Goal: Information Seeking & Learning: Find specific page/section

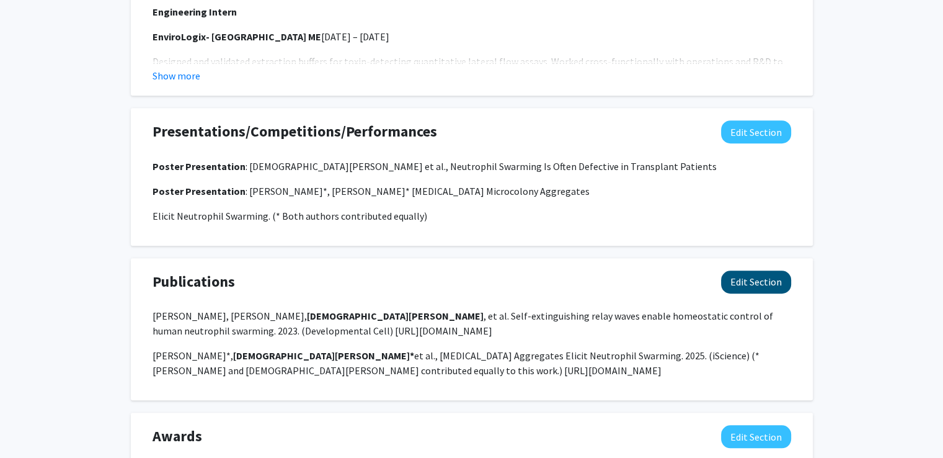
scroll to position [937, 0]
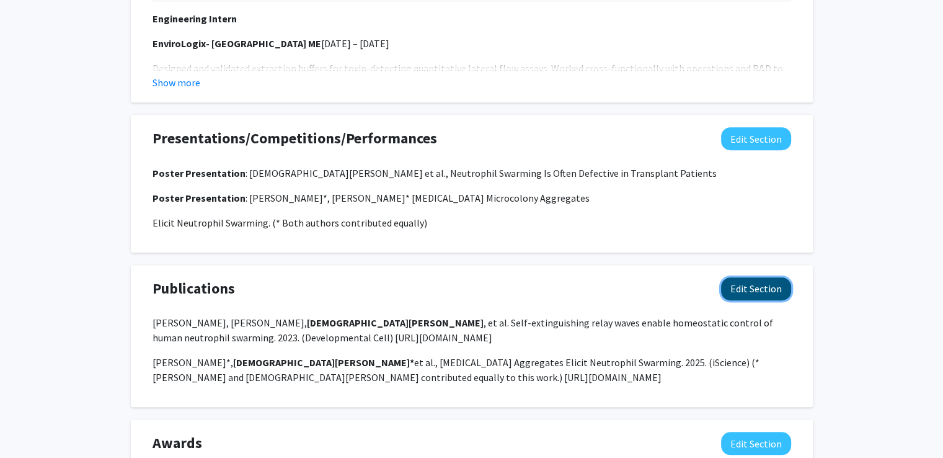
click at [761, 284] on button "Edit Section" at bounding box center [756, 288] width 70 height 23
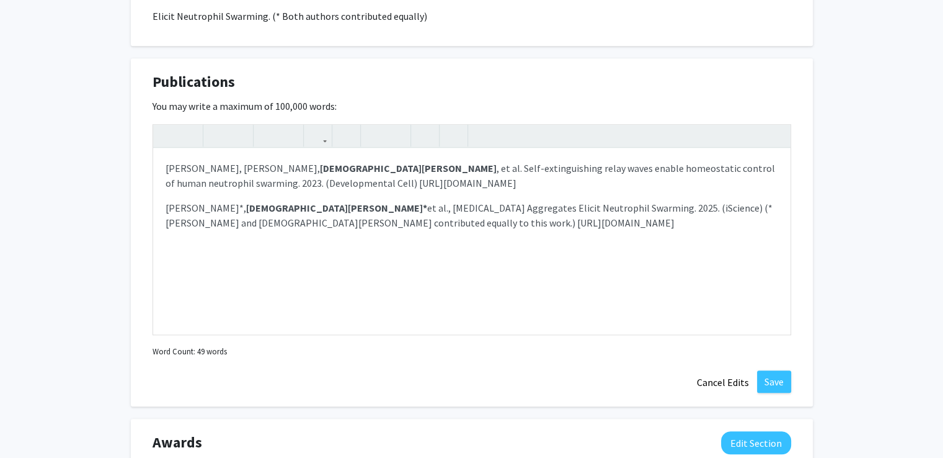
scroll to position [1167, 0]
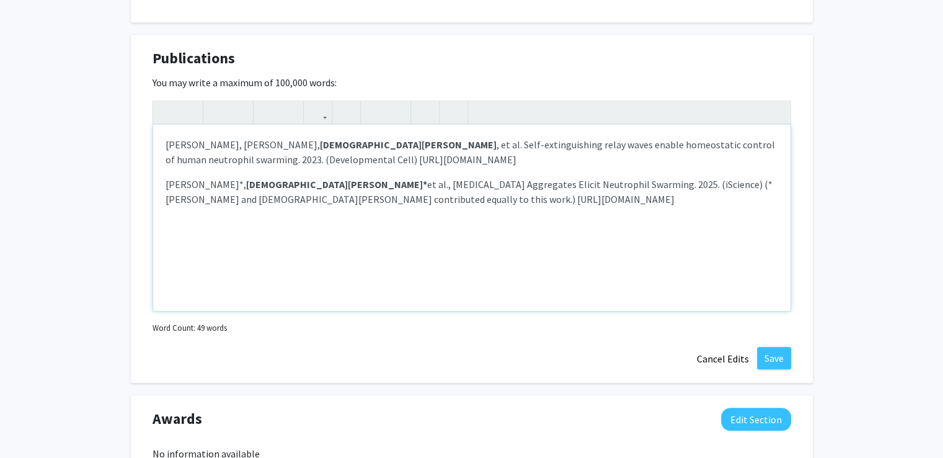
click at [572, 239] on div "[PERSON_NAME], [PERSON_NAME], [PERSON_NAME] , et al. Self-extinguishing relay w…" at bounding box center [472, 218] width 638 height 186
type textarea "<p>[PERSON_NAME], [PERSON_NAME], <strong>[DEMOGRAPHIC_DATA][PERSON_NAME]</stron…"
click at [778, 360] on button "Save" at bounding box center [774, 358] width 34 height 22
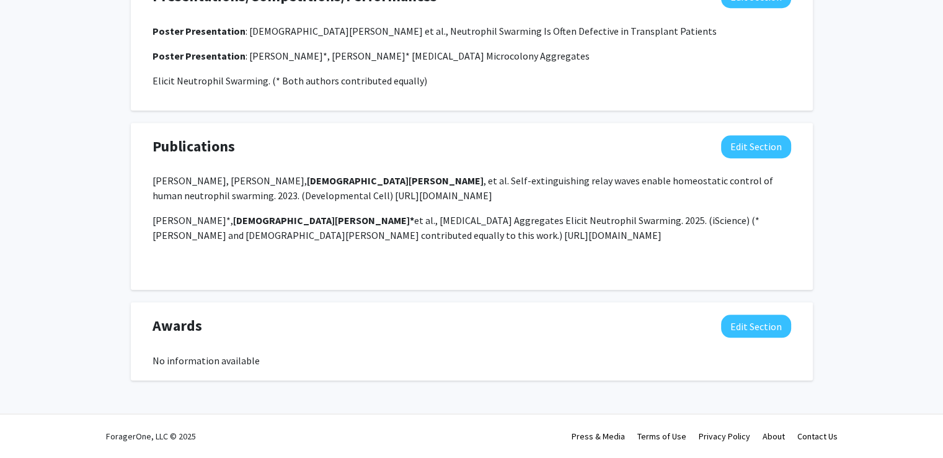
scroll to position [1079, 0]
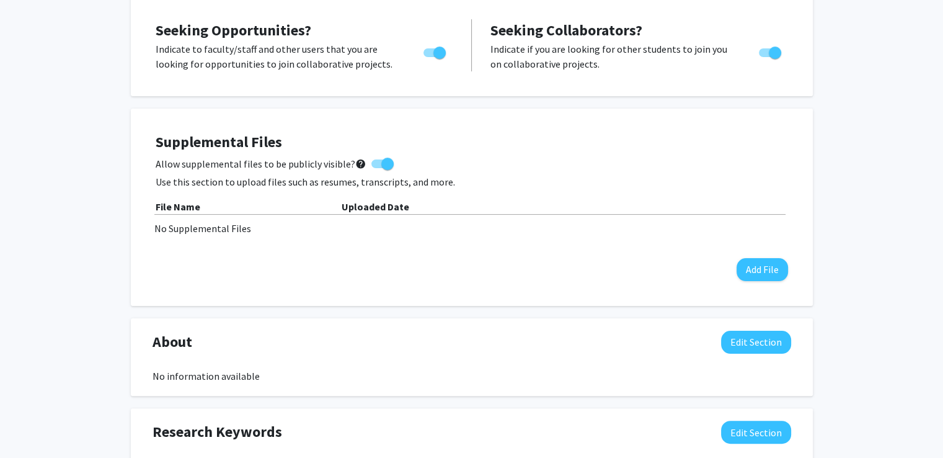
scroll to position [0, 0]
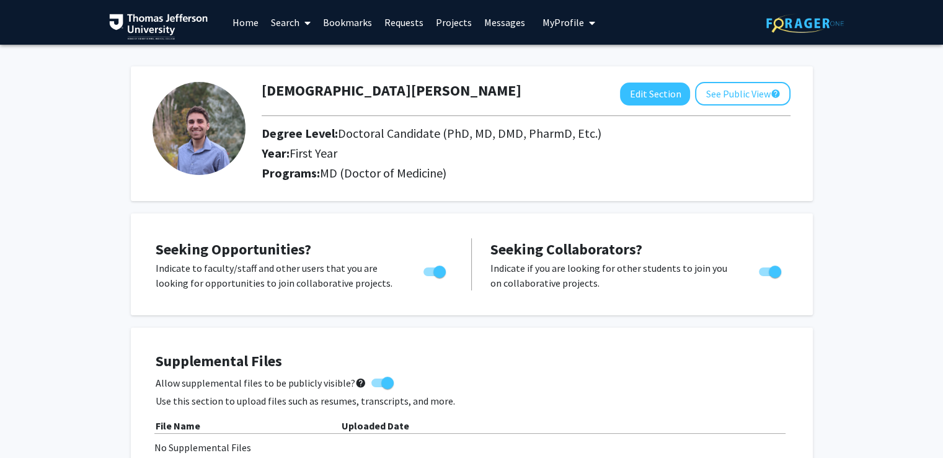
click at [290, 26] on link "Search" at bounding box center [291, 22] width 52 height 43
click at [300, 55] on span "Faculty/Staff" at bounding box center [310, 57] width 91 height 25
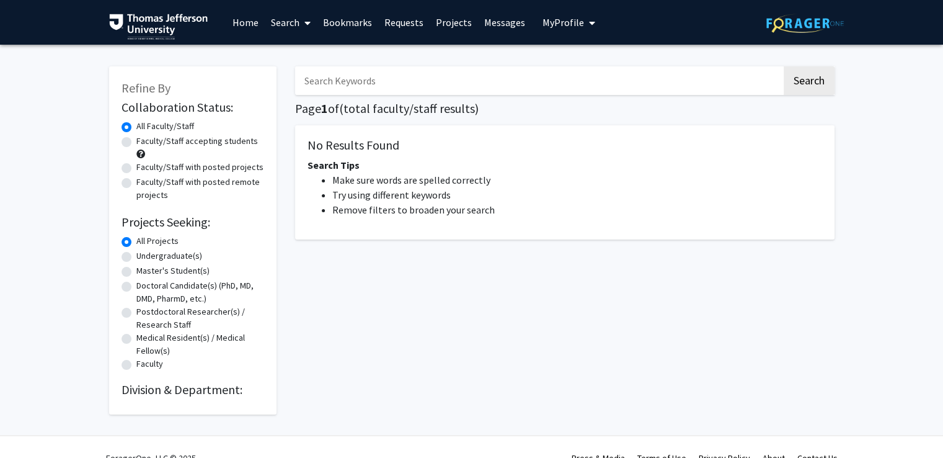
click at [136, 286] on label "Doctoral Candidate(s) (PhD, MD, DMD, PharmD, etc.)" at bounding box center [200, 292] width 128 height 26
click at [136, 286] on input "Doctoral Candidate(s) (PhD, MD, DMD, PharmD, etc.)" at bounding box center [140, 283] width 8 height 8
radio input "true"
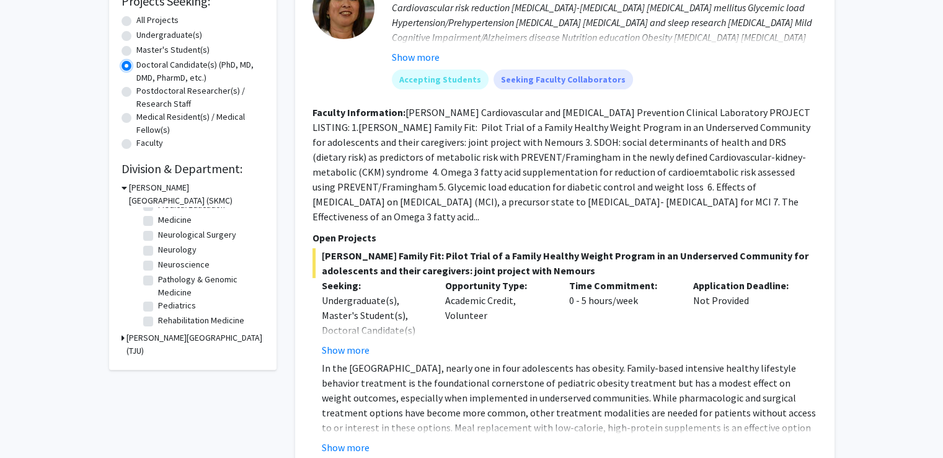
scroll to position [234, 0]
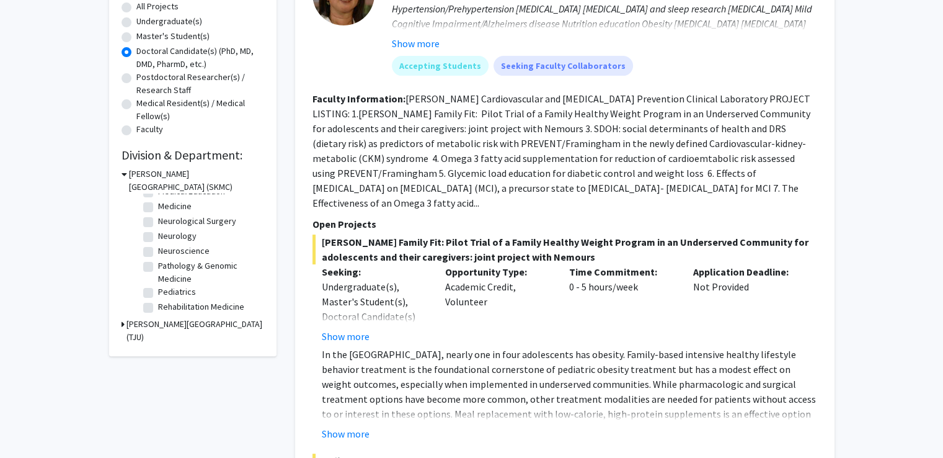
click at [124, 323] on div "[PERSON_NAME][GEOGRAPHIC_DATA] (TJU)" at bounding box center [193, 331] width 143 height 26
click at [122, 324] on icon at bounding box center [123, 324] width 3 height 13
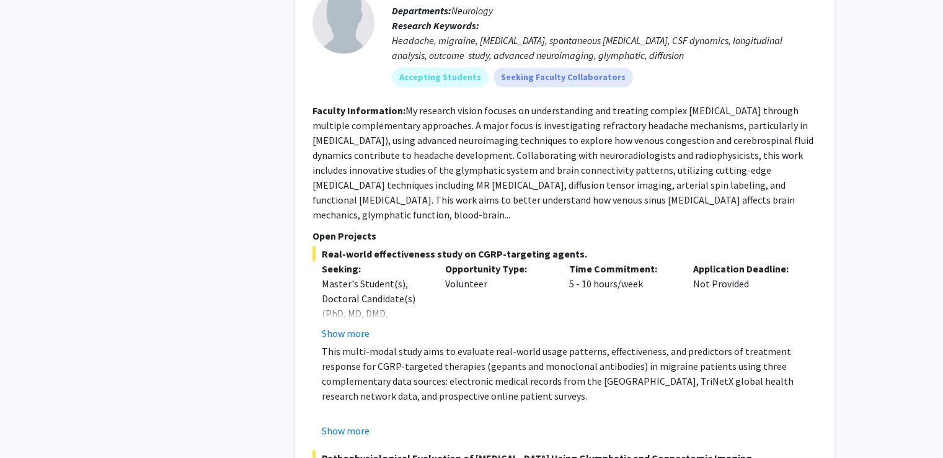
scroll to position [2618, 0]
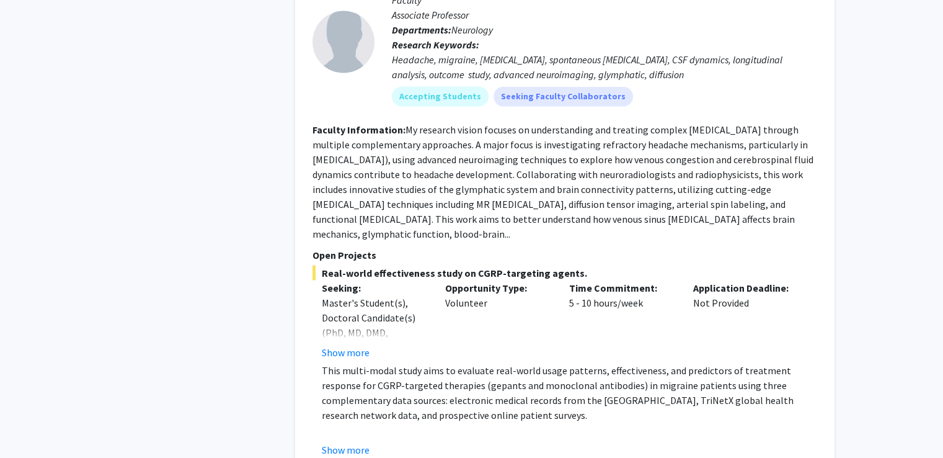
click at [807, 127] on section "Faculty Information: My research vision focuses on understanding and treating c…" at bounding box center [565, 181] width 505 height 119
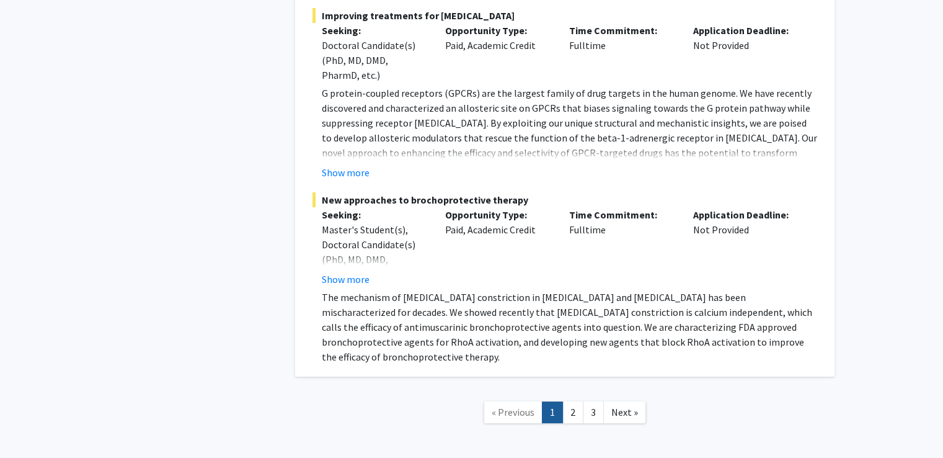
scroll to position [9408, 0]
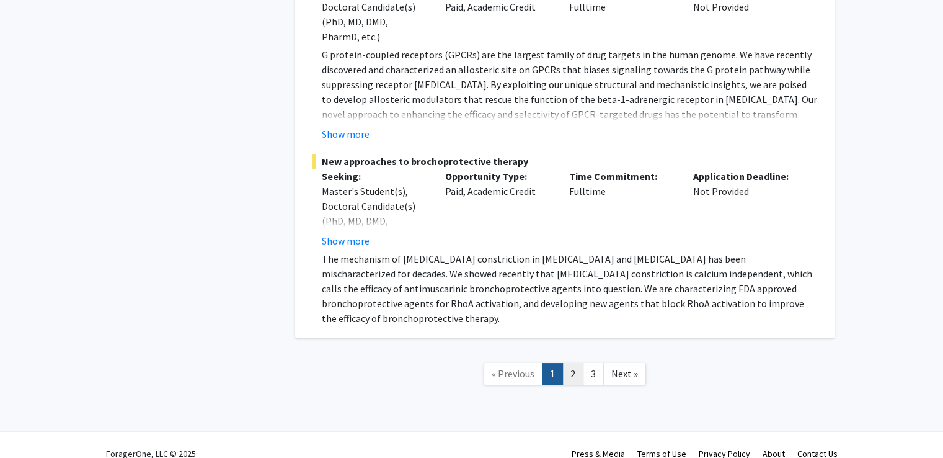
click at [579, 363] on link "2" at bounding box center [573, 374] width 21 height 22
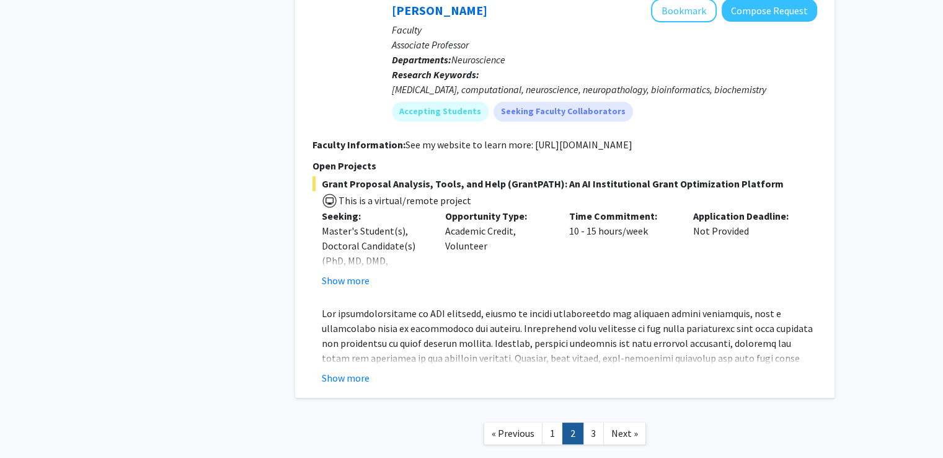
scroll to position [4916, 0]
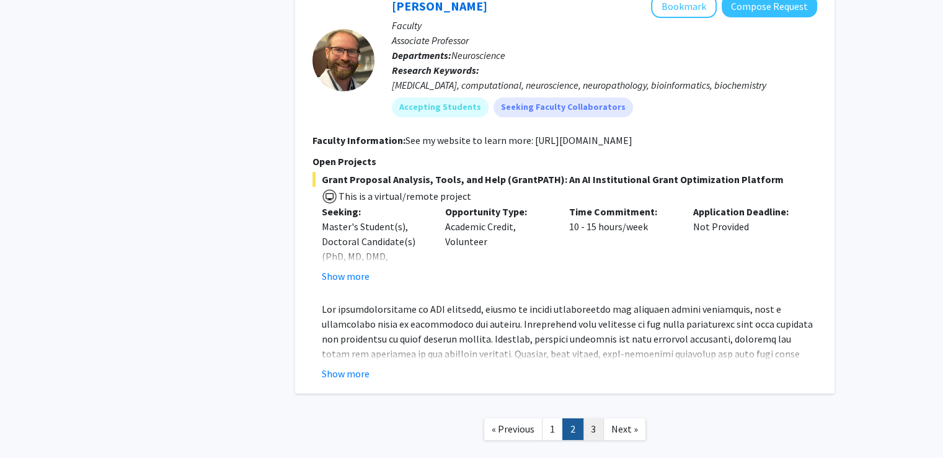
click at [598, 418] on link "3" at bounding box center [593, 429] width 21 height 22
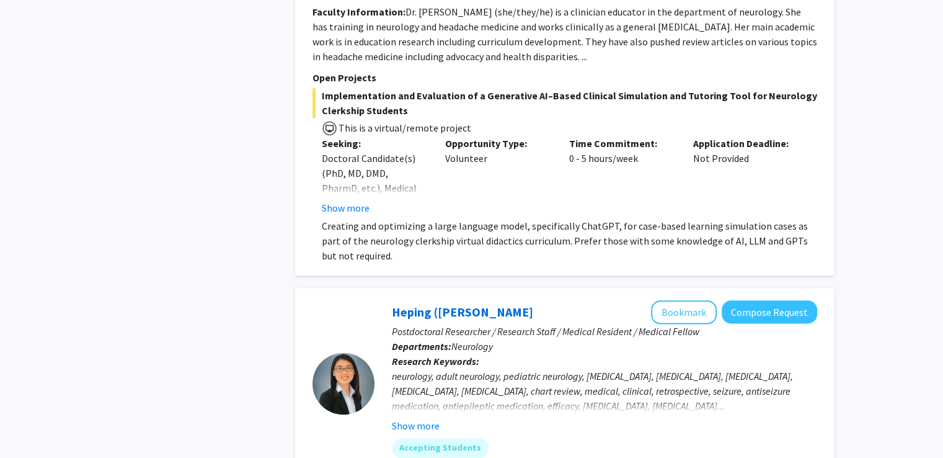
scroll to position [1466, 0]
